Goal: Task Accomplishment & Management: Manage account settings

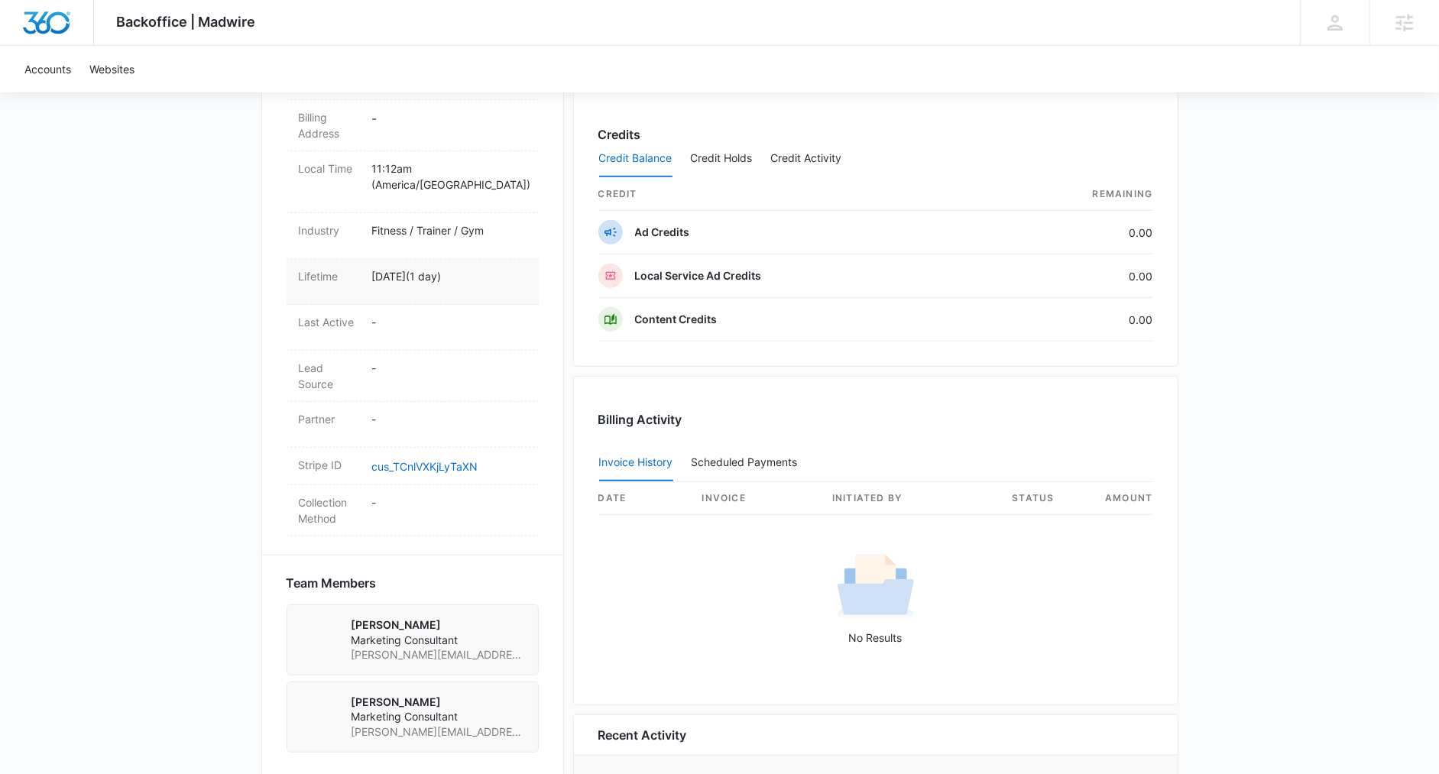
scroll to position [420, 0]
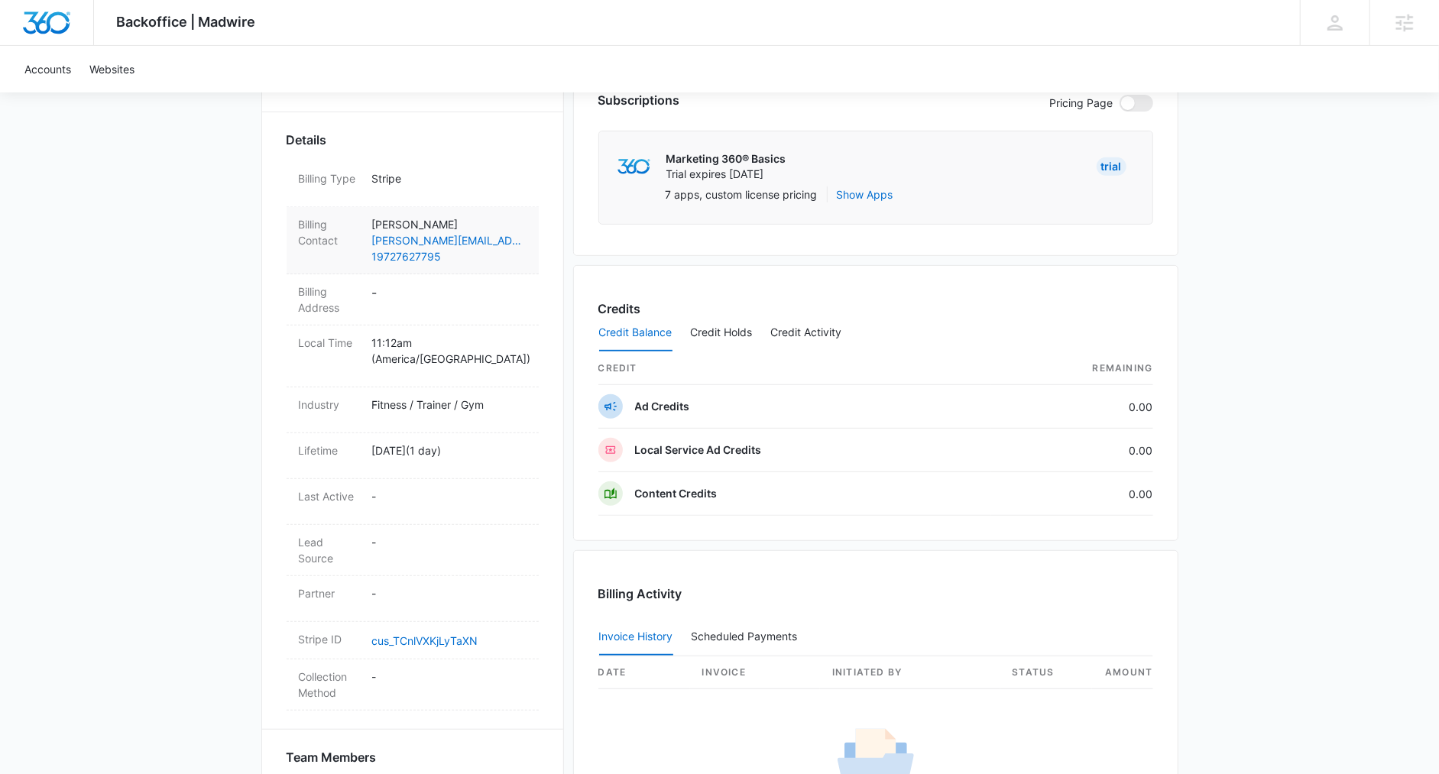
click at [426, 263] on div "Billing Contact Carmen Cleghorn carmen@method1211.com 19727627795" at bounding box center [413, 240] width 252 height 67
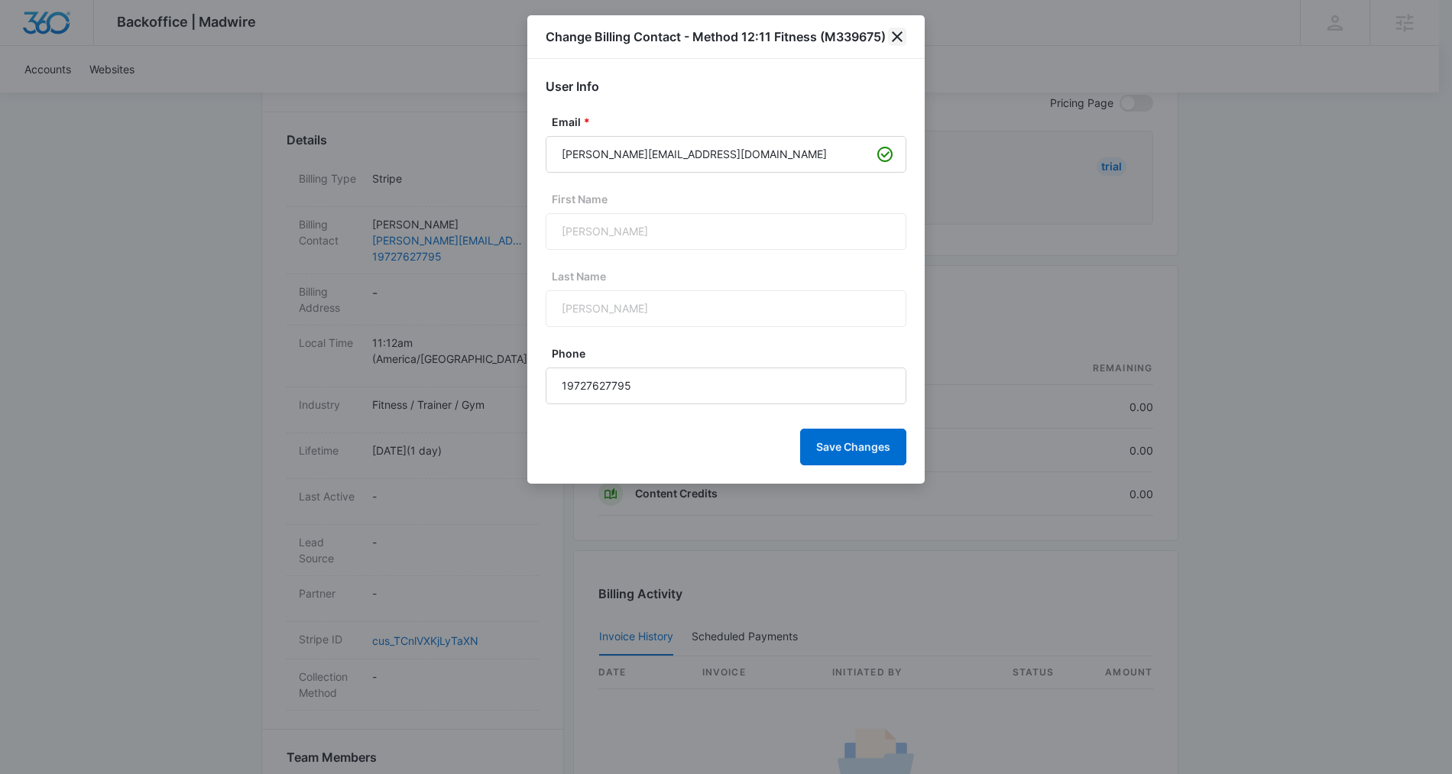
click at [896, 31] on icon "close" at bounding box center [897, 37] width 18 height 18
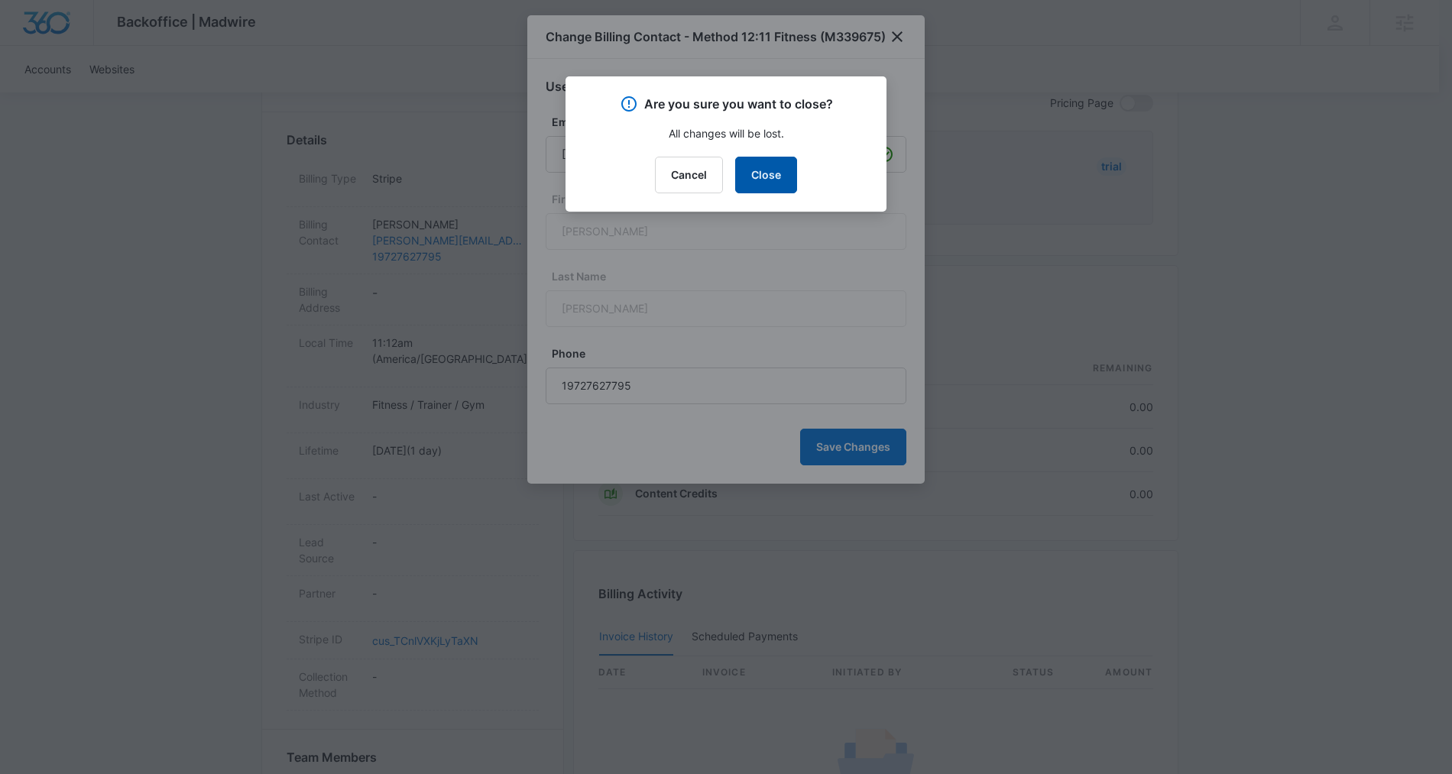
click at [767, 169] on button "Close" at bounding box center [766, 175] width 62 height 37
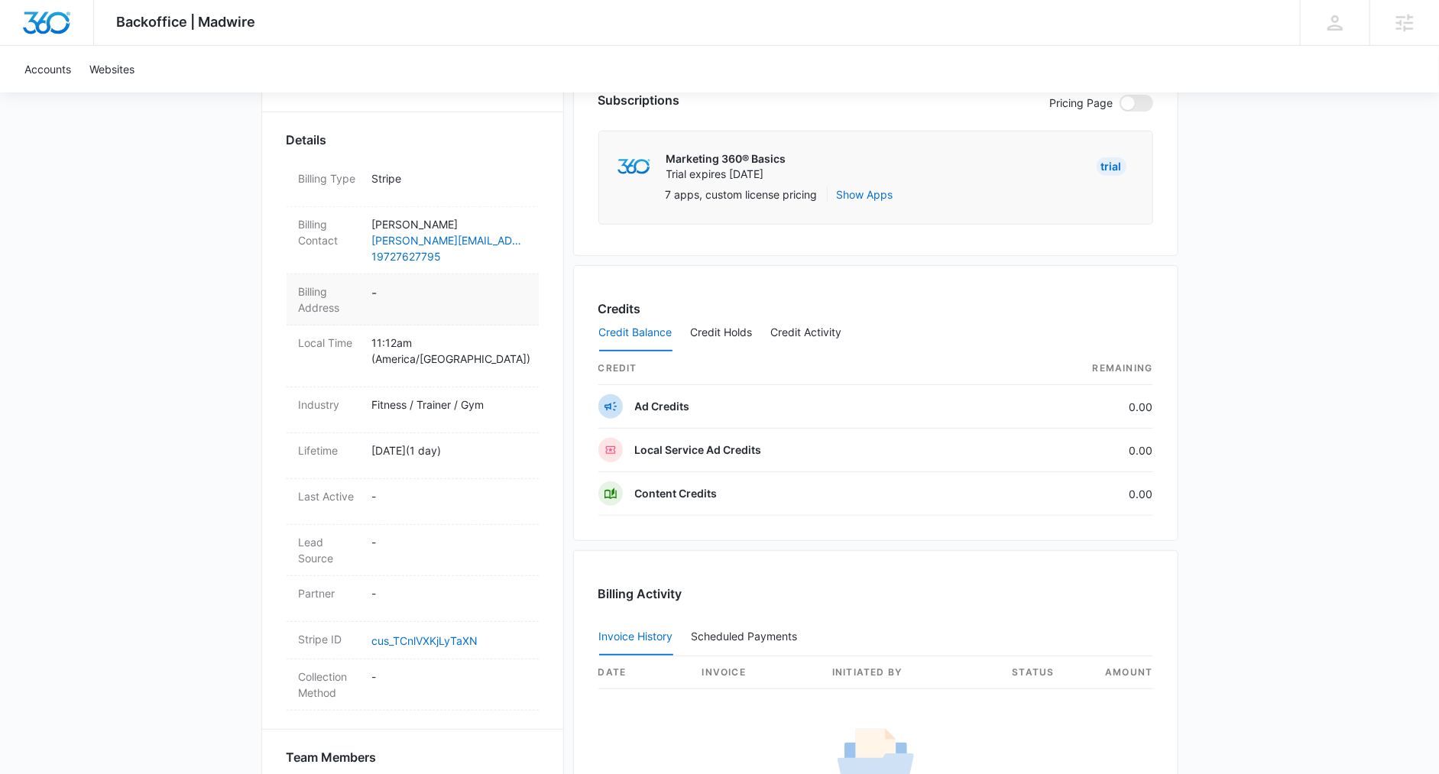
click at [426, 292] on dd "-" at bounding box center [449, 300] width 154 height 32
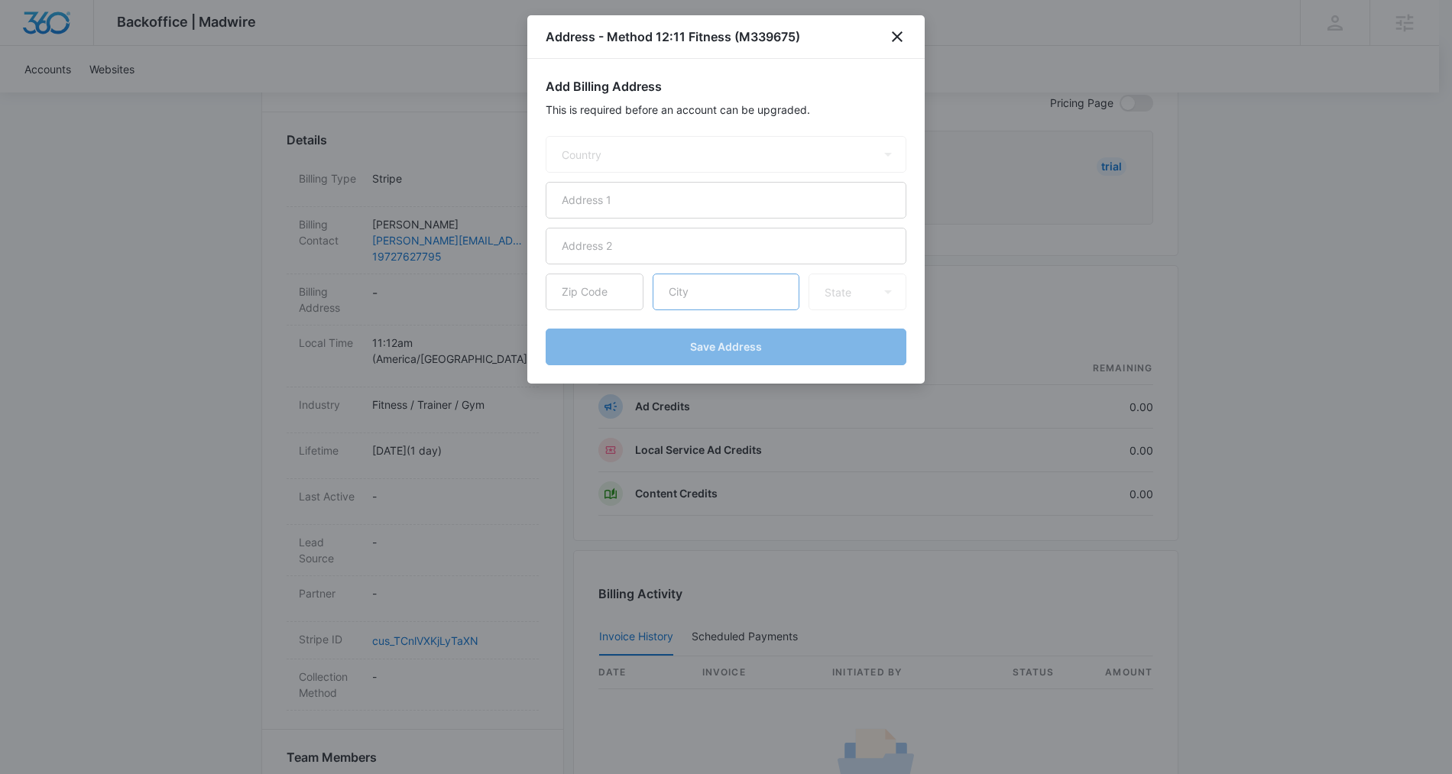
select select "US"
paste input "2205 Cross Timbers"
type input "2205 Cross Timbers"
paste input "Mckinney"
type input "Mckinney"
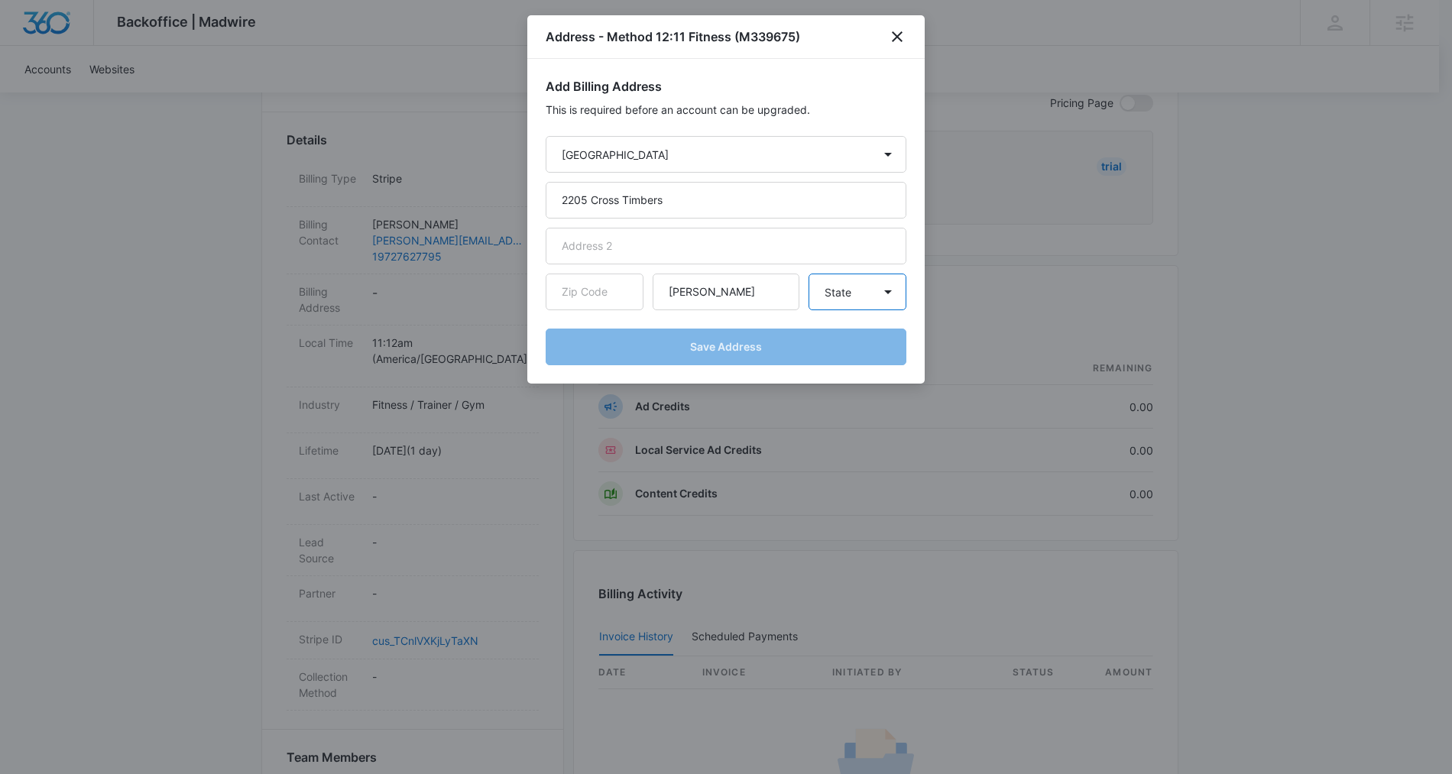
click at [867, 297] on select "State Alaska Alabama Arkansas American Samoa Arizona California Colorado Connec…" at bounding box center [858, 292] width 98 height 37
select select "TX"
click at [809, 274] on select "State Alaska Alabama Arkansas American Samoa Arizona California Colorado Connec…" at bounding box center [858, 292] width 98 height 37
click at [572, 287] on input "text" at bounding box center [595, 292] width 98 height 37
paste input "75069"
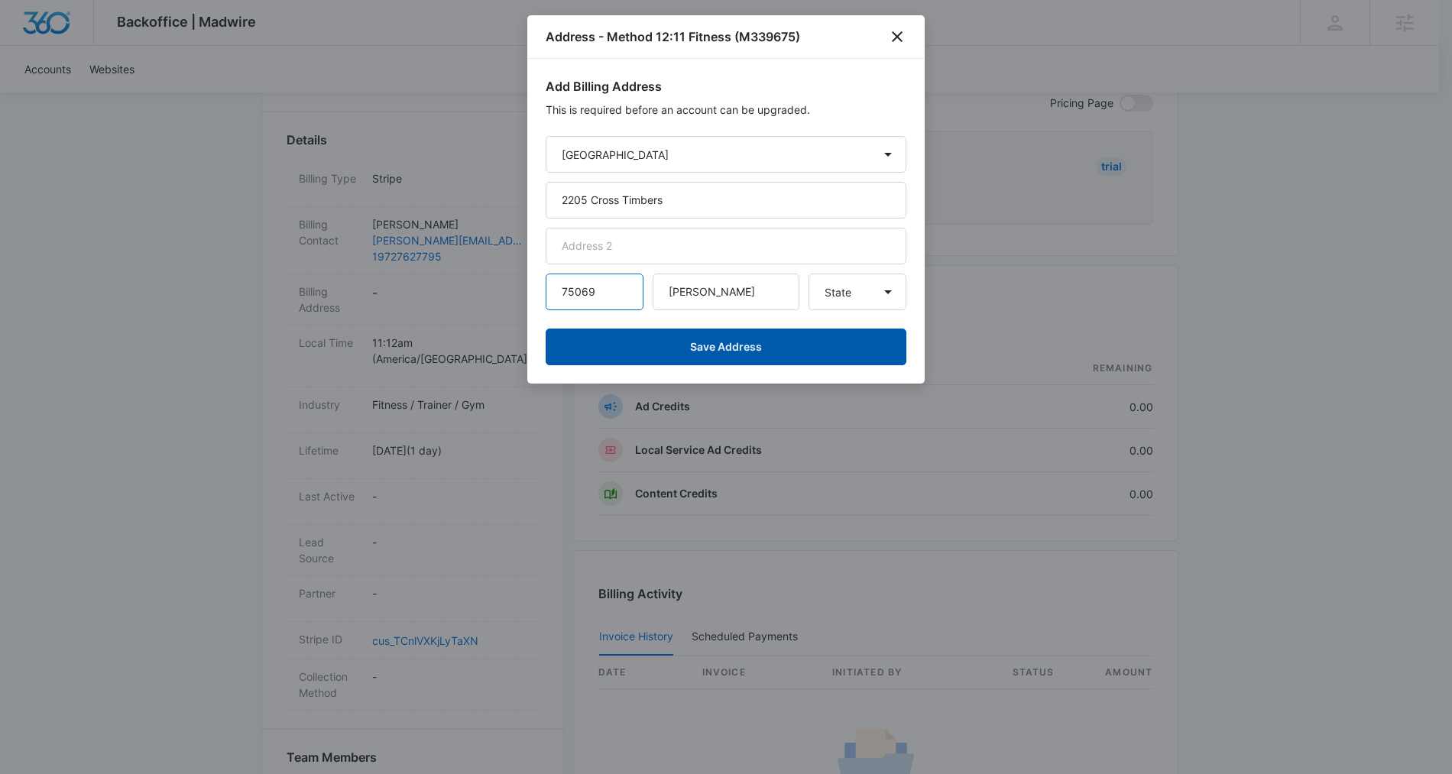
type input "75069"
click at [754, 351] on button "Save Address" at bounding box center [726, 347] width 361 height 37
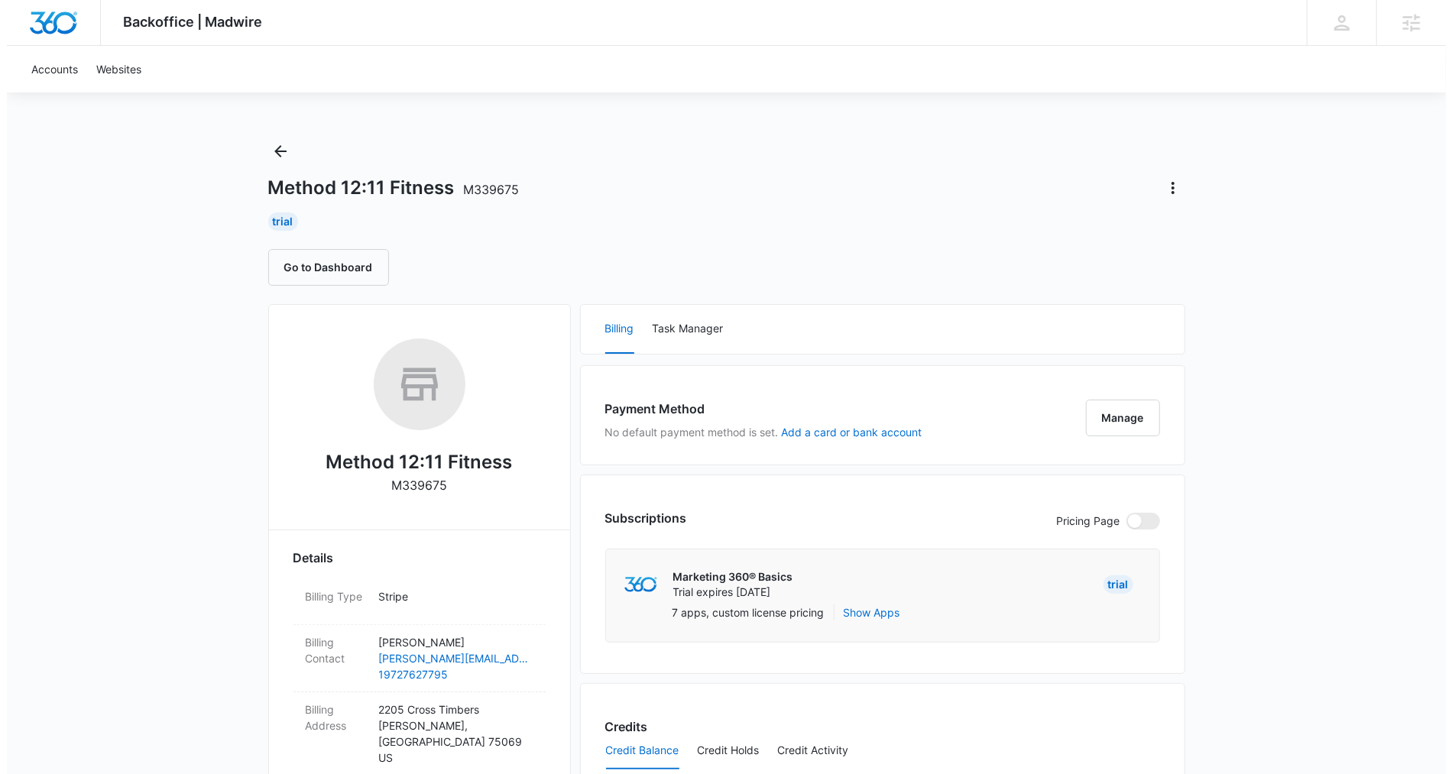
scroll to position [3, 0]
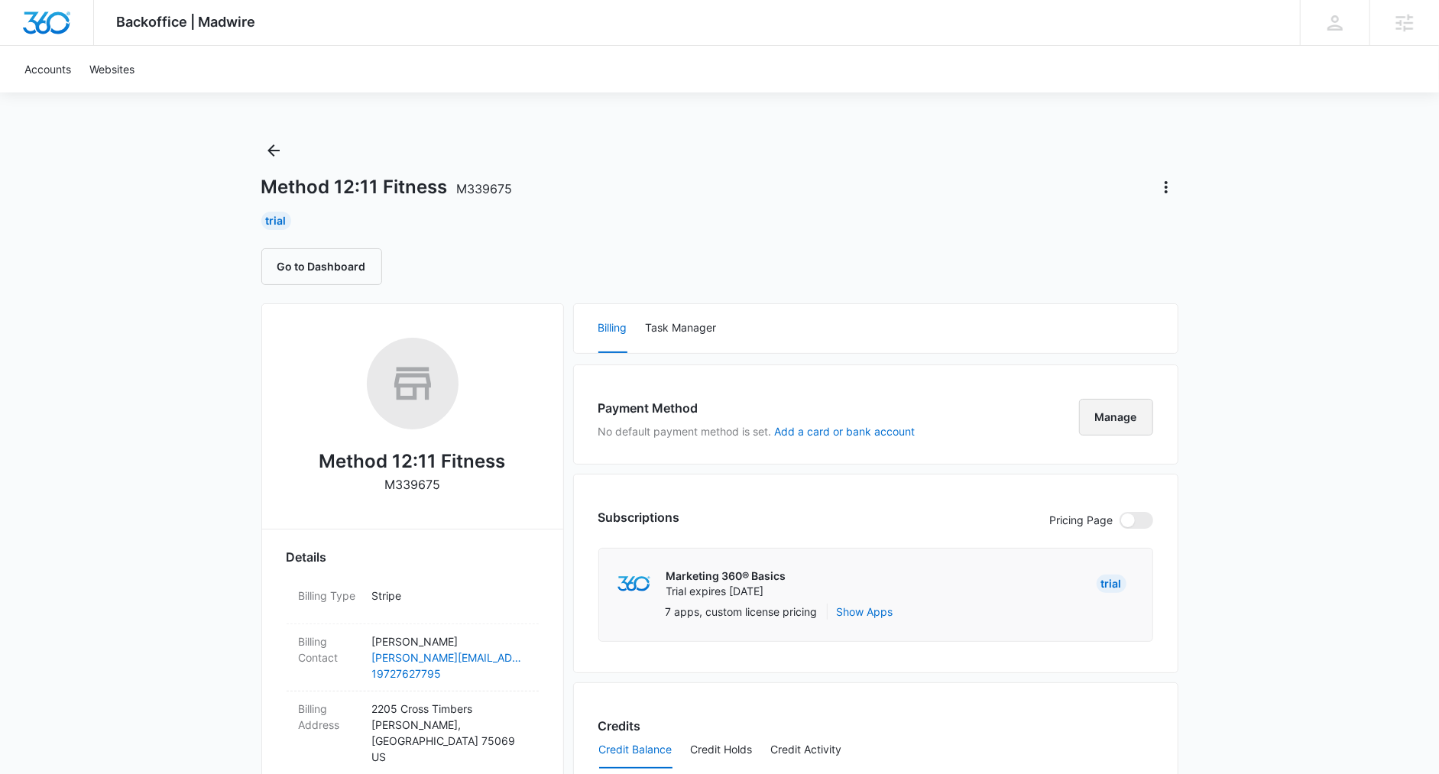
click at [1111, 402] on button "Manage" at bounding box center [1116, 417] width 74 height 37
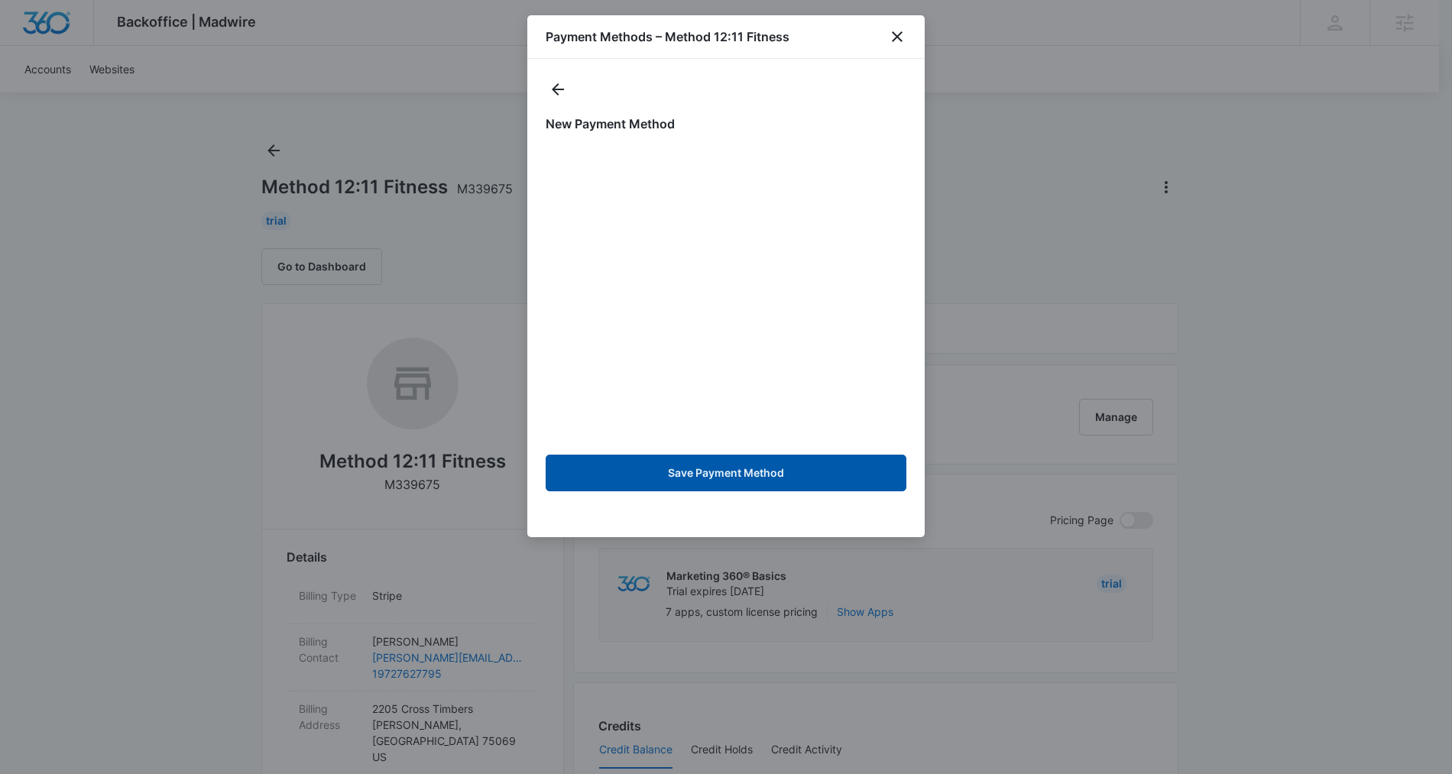
click at [755, 472] on button "Save Payment Method" at bounding box center [726, 473] width 361 height 37
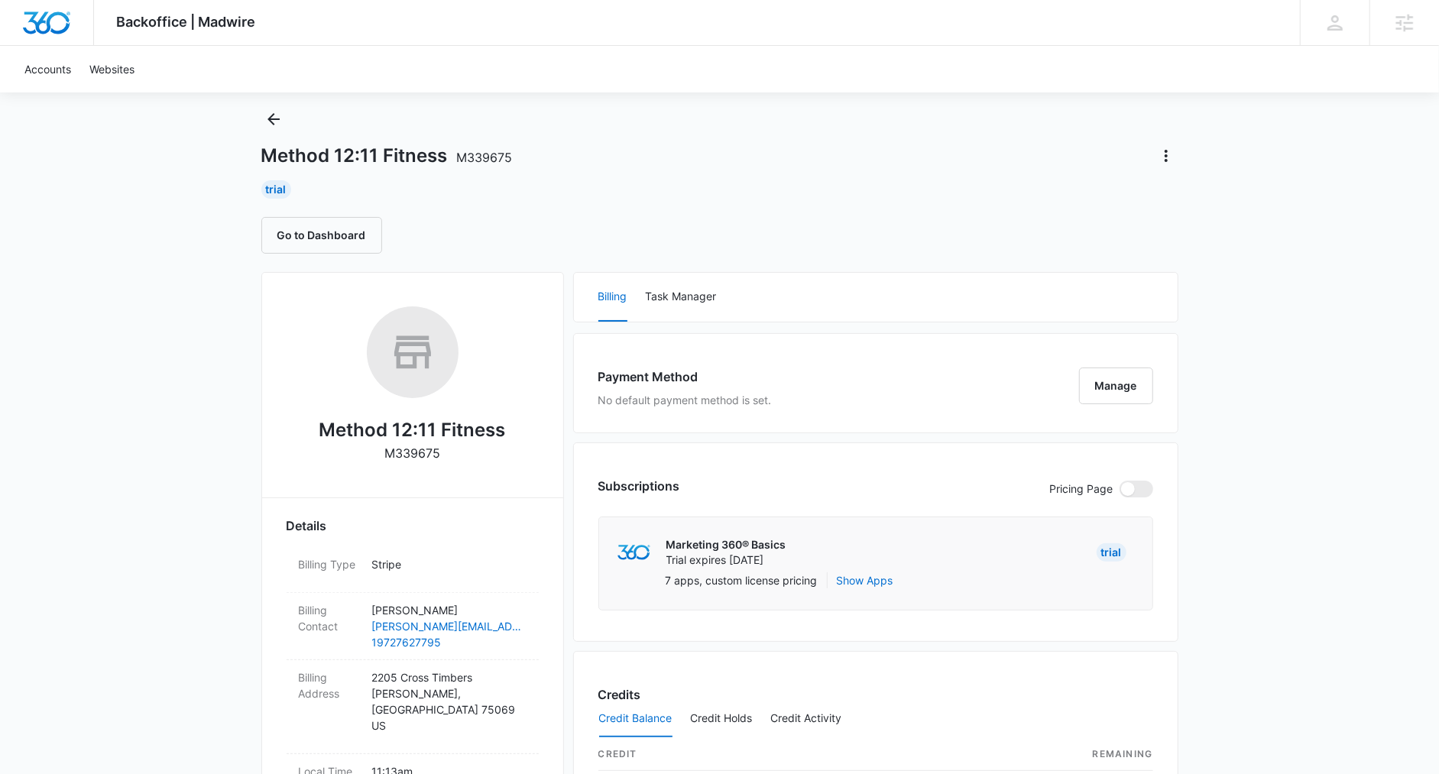
scroll to position [36, 0]
